Goal: Task Accomplishment & Management: Manage account settings

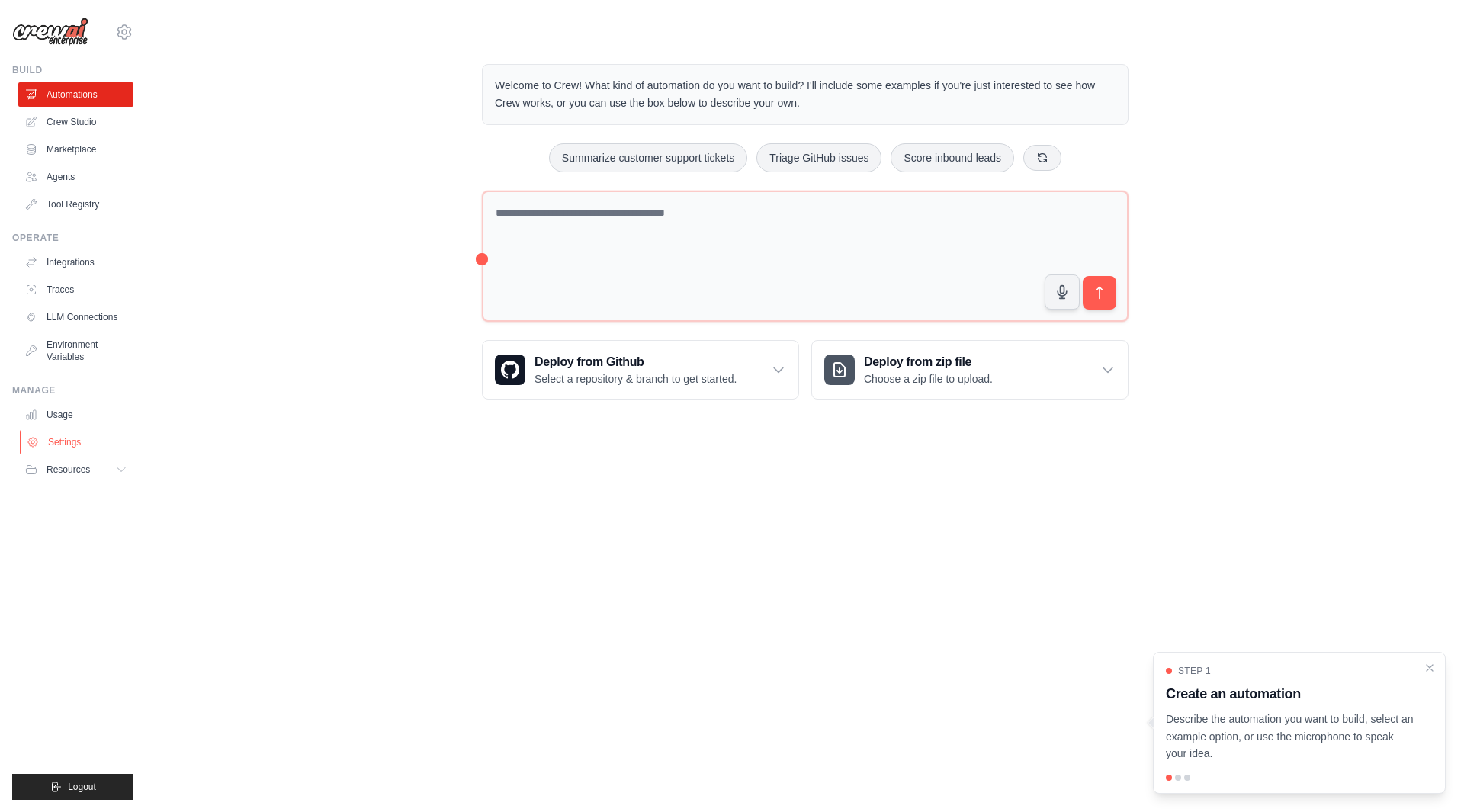
click at [61, 445] on link "Settings" at bounding box center [77, 442] width 115 height 24
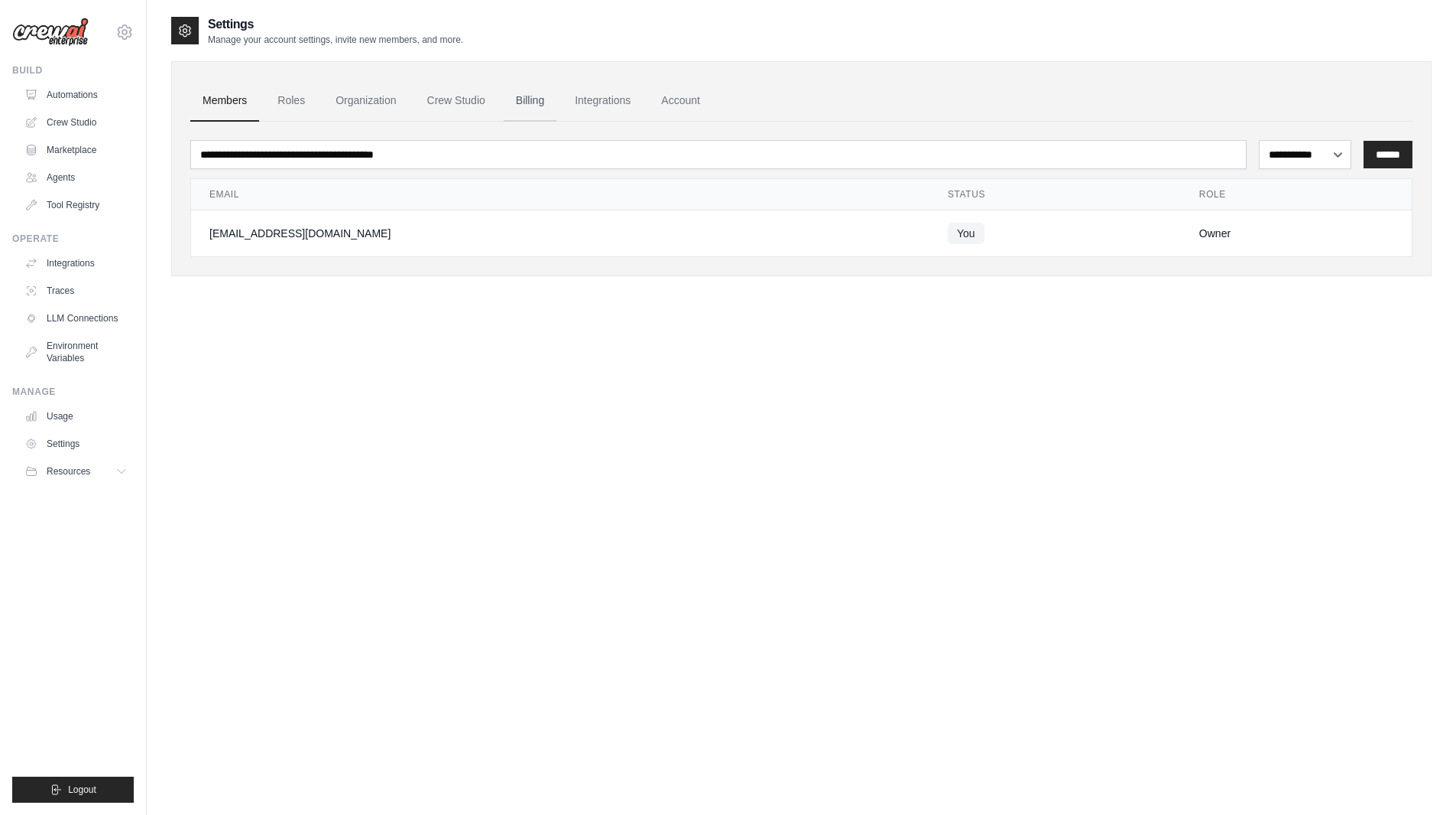
click at [535, 99] on link "Billing" at bounding box center [530, 101] width 53 height 41
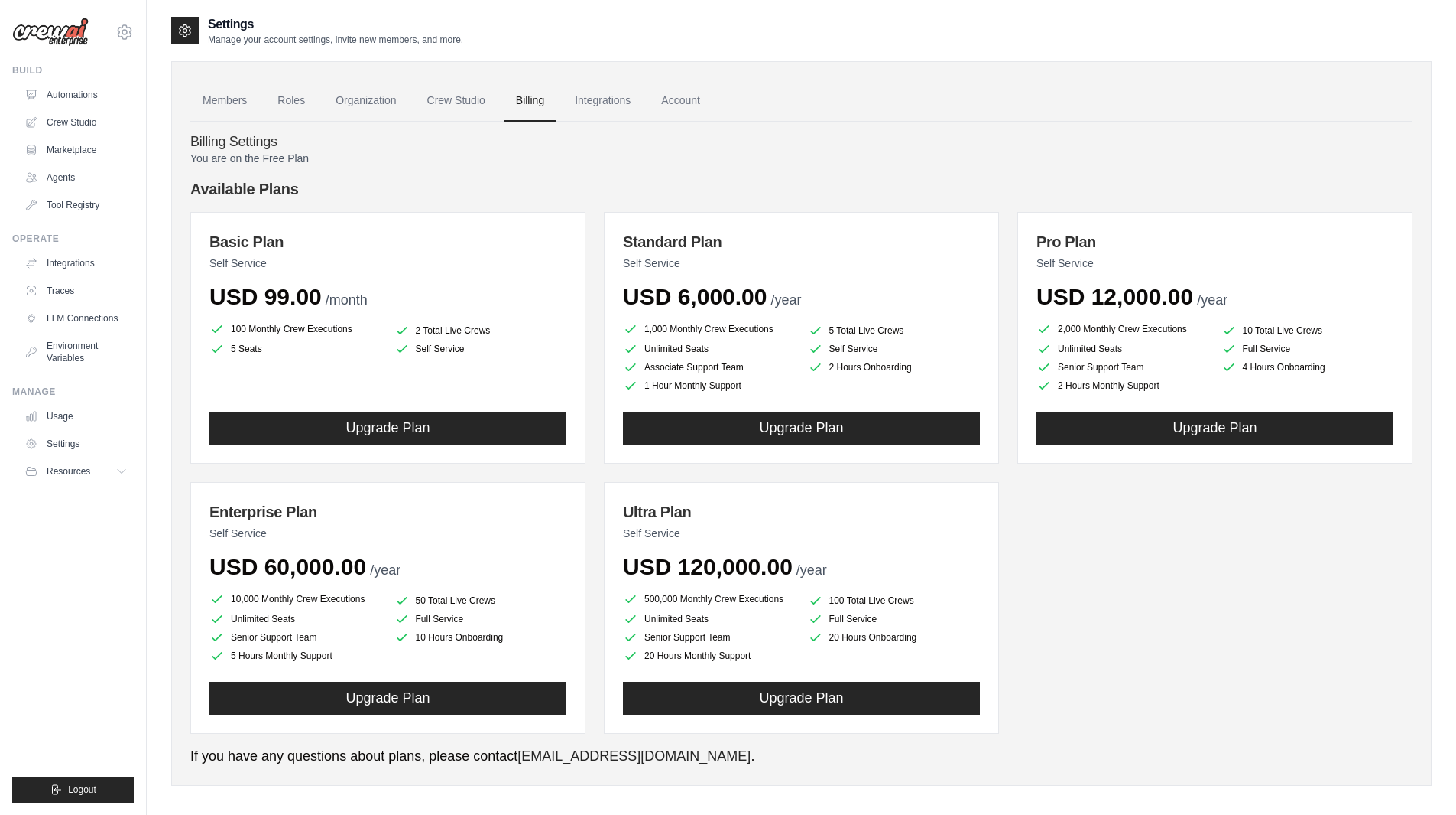
click at [184, 80] on div "Members Roles Organization Crew Studio Billing Integrations Account Billing Set…" at bounding box center [801, 424] width 1260 height 724
click at [201, 106] on link "Members" at bounding box center [225, 101] width 68 height 41
